Goal: Task Accomplishment & Management: Complete application form

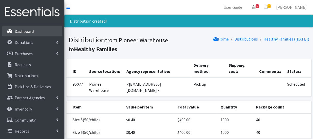
click at [25, 32] on p "Dashboard" at bounding box center [24, 31] width 19 height 5
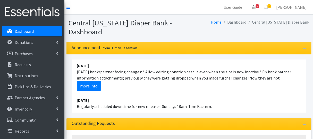
scroll to position [51, 0]
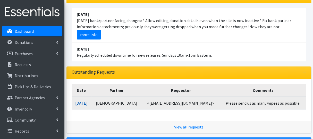
click at [87, 101] on link "08/14/2025" at bounding box center [81, 103] width 12 height 5
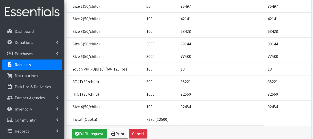
scroll to position [143, 0]
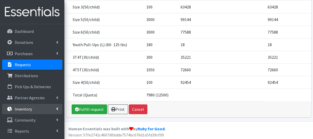
click at [35, 109] on link "Inventory" at bounding box center [32, 109] width 60 height 10
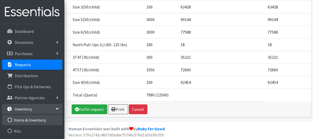
click at [42, 120] on link "Items & Inventory" at bounding box center [32, 120] width 60 height 10
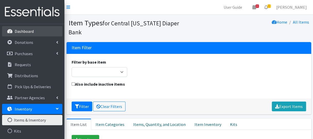
click at [43, 31] on link "Dashboard" at bounding box center [32, 31] width 60 height 10
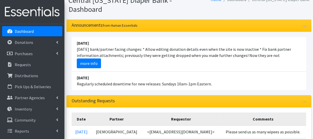
scroll to position [51, 0]
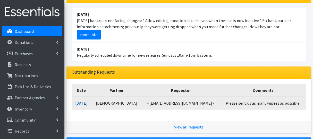
click at [87, 102] on link "[DATE]" at bounding box center [81, 103] width 12 height 5
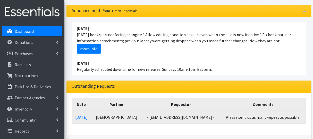
scroll to position [26, 0]
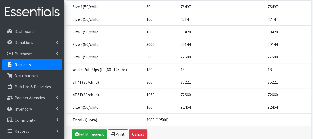
scroll to position [143, 0]
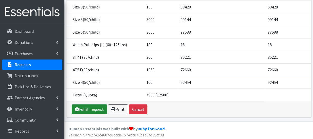
click at [89, 106] on link "Fulfill request" at bounding box center [90, 110] width 36 height 10
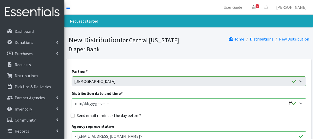
click at [81, 103] on input "Distribution date and time *" at bounding box center [189, 104] width 234 height 10
click at [83, 104] on input "Distribution date and time *" at bounding box center [189, 104] width 234 height 10
type input "[DATE]T21:00"
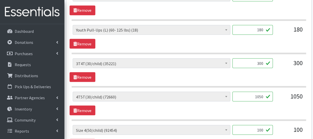
scroll to position [437, 0]
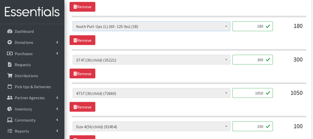
click at [148, 25] on span "Youth Pull-Ups (L) (60- 125 lbs) (18)" at bounding box center [151, 26] width 151 height 7
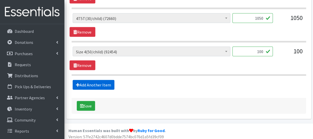
click at [89, 80] on link "Add Another Item" at bounding box center [94, 85] width 42 height 10
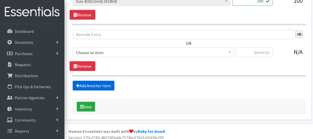
scroll to position [563, 0]
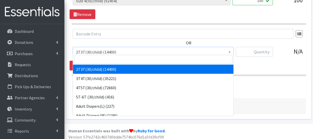
click at [105, 49] on span "2T3T(30/child) (14400)" at bounding box center [153, 52] width 154 height 7
click at [108, 60] on input "search" at bounding box center [153, 59] width 158 height 9
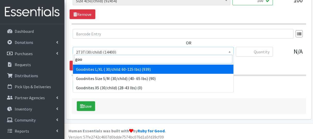
type input "goo"
select select "12591"
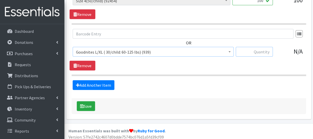
click at [250, 49] on input "text" at bounding box center [253, 52] width 37 height 10
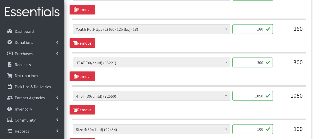
scroll to position [409, 0]
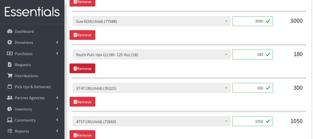
type input "180"
click at [87, 68] on link "Remove" at bounding box center [82, 69] width 26 height 10
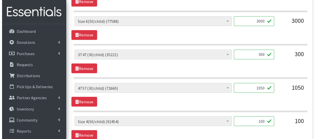
scroll to position [512, 0]
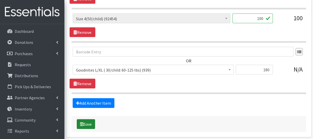
click at [85, 122] on button "Save" at bounding box center [86, 125] width 18 height 10
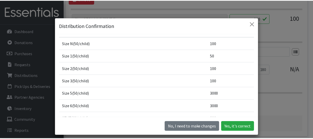
scroll to position [77, 0]
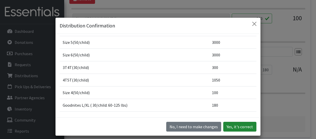
click at [241, 130] on button "Yes, it's correct" at bounding box center [240, 127] width 33 height 10
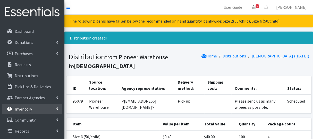
click at [27, 113] on link "Inventory" at bounding box center [32, 109] width 60 height 10
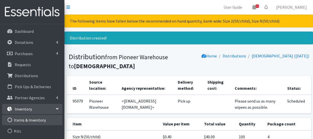
click at [29, 119] on link "Items & Inventory" at bounding box center [32, 120] width 60 height 10
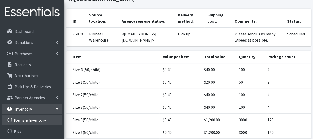
scroll to position [26, 0]
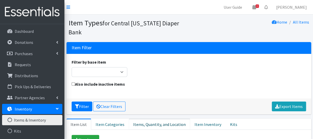
click at [144, 119] on link "Items, Quantity, and Location" at bounding box center [159, 124] width 61 height 11
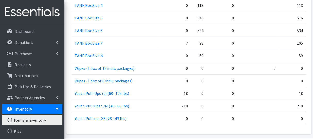
scroll to position [767, 0]
